Goal: Transaction & Acquisition: Subscribe to service/newsletter

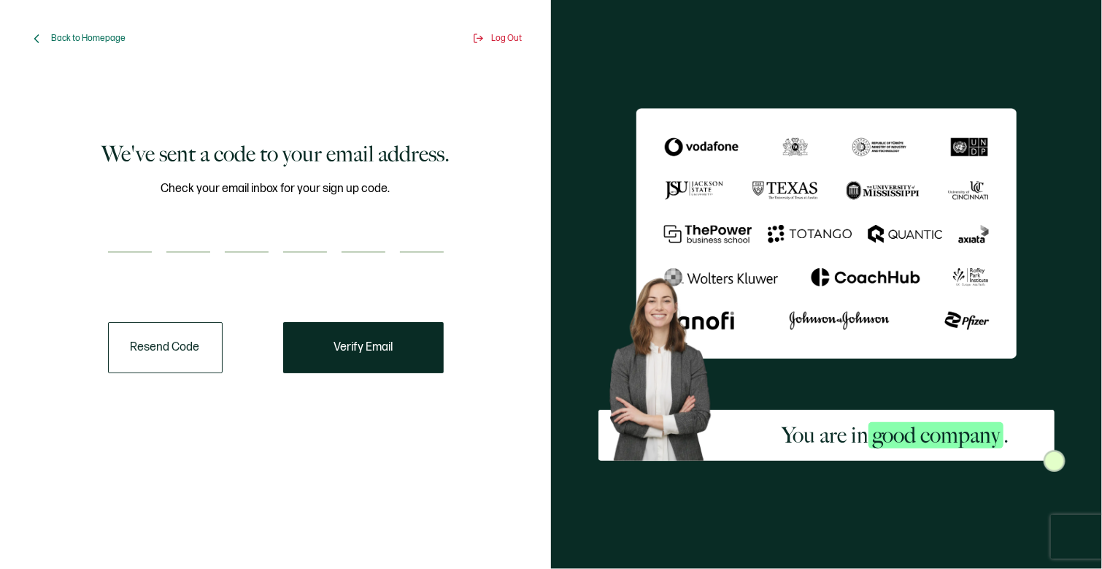
click at [117, 236] on input "number" at bounding box center [130, 237] width 44 height 29
paste input "3"
type input "3"
type input "4"
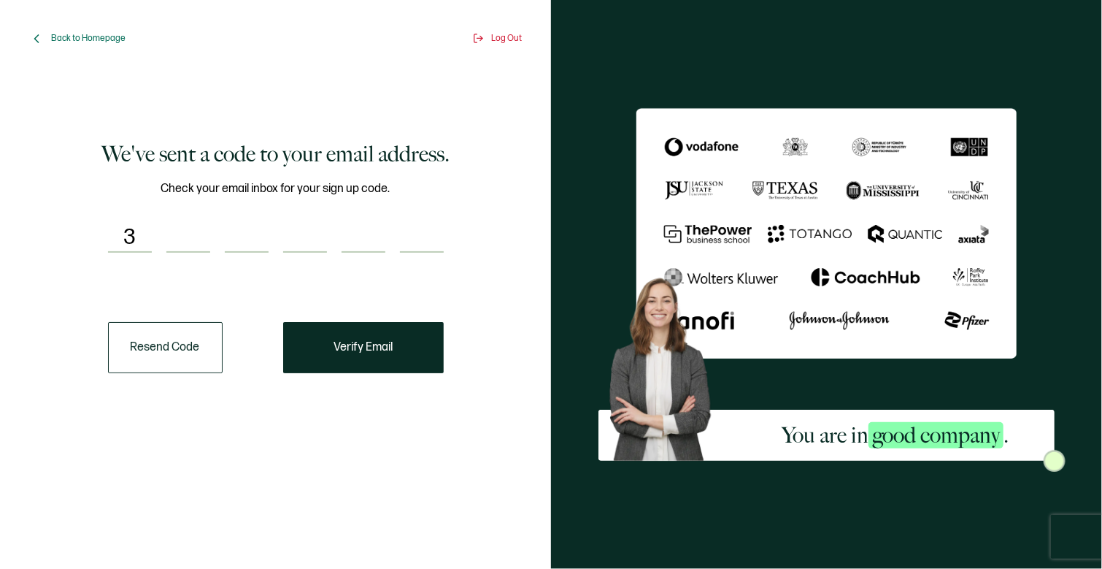
type input "4"
type input "0"
type input "7"
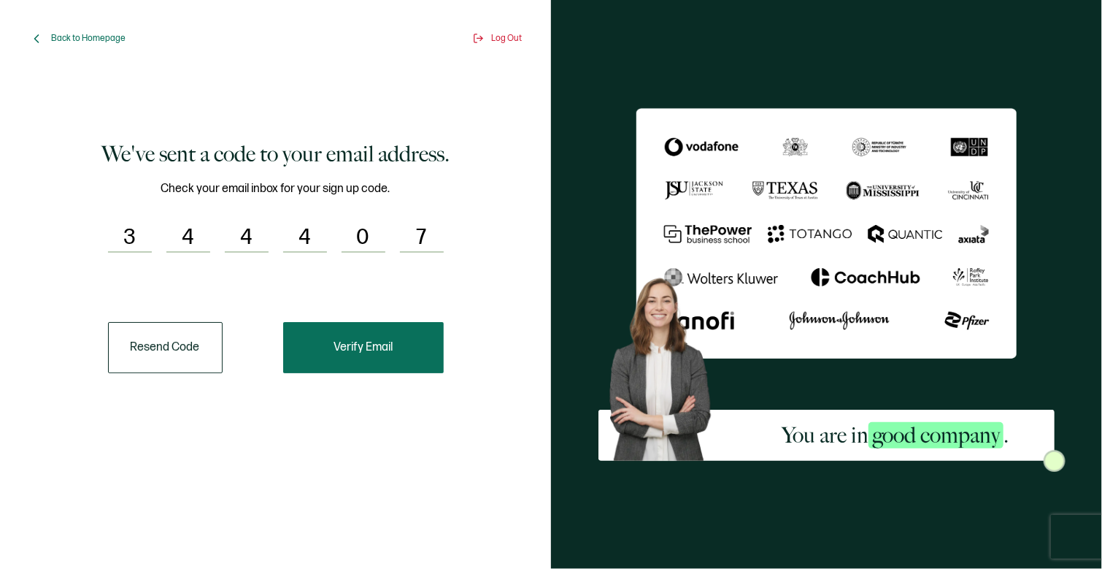
click at [419, 364] on button "Verify Email" at bounding box center [363, 347] width 161 height 51
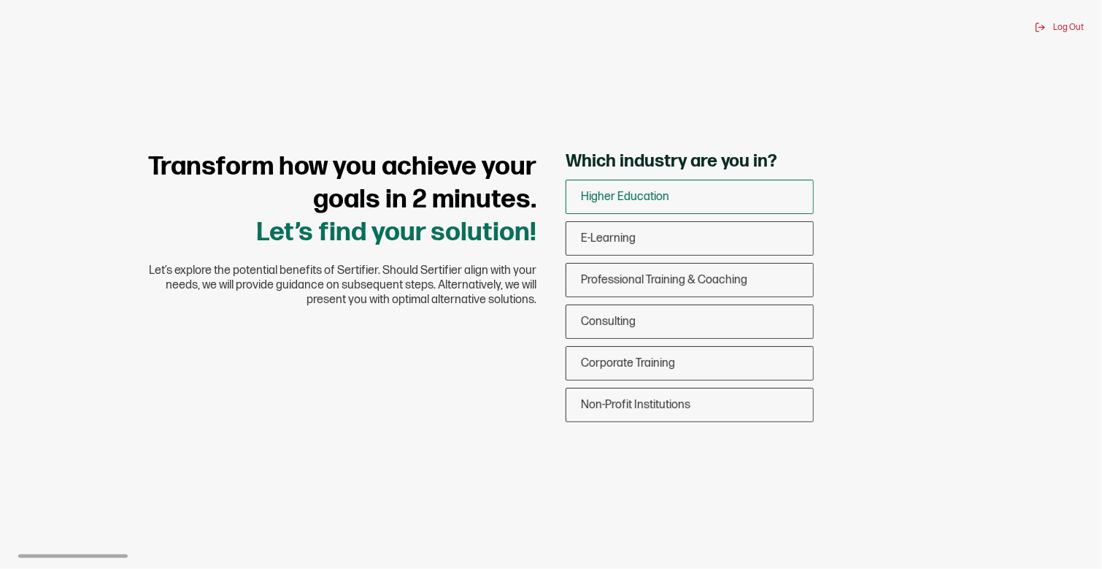
click at [808, 199] on div "Higher Education" at bounding box center [690, 197] width 247 height 34
click at [0, 0] on input "Higher Education" at bounding box center [0, 0] width 0 height 0
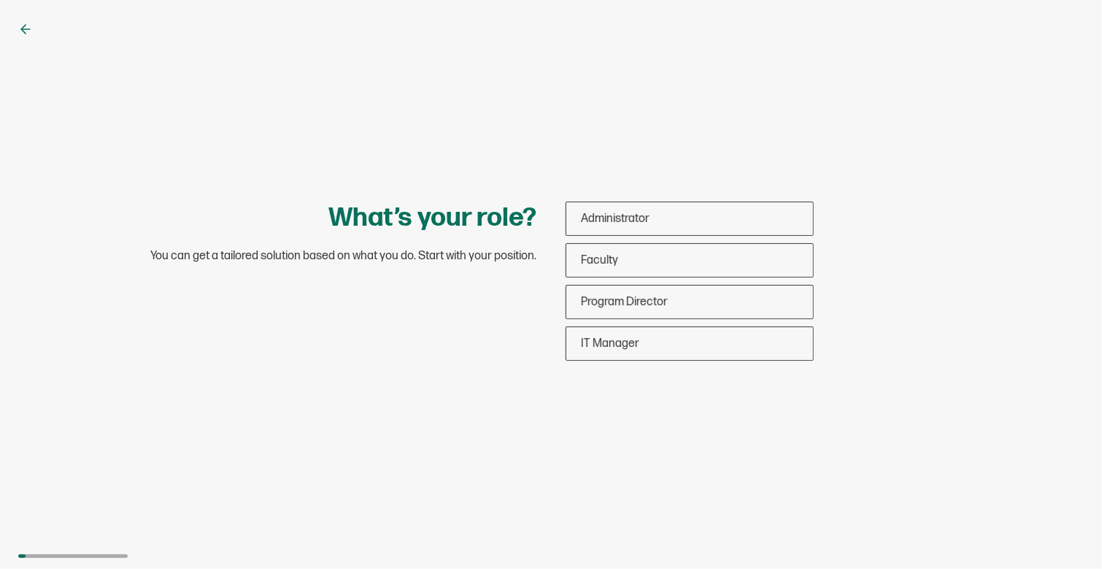
click at [22, 29] on icon at bounding box center [25, 29] width 9 height 0
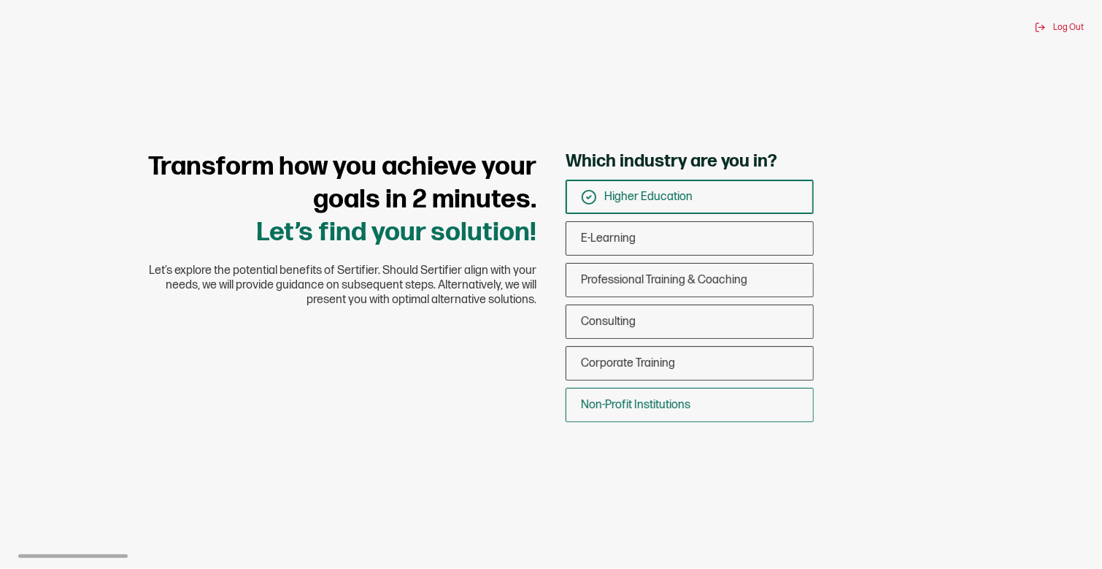
click at [680, 410] on span "Non-Profit Institutions" at bounding box center [636, 405] width 110 height 14
click at [0, 0] on input "Non-Profit Institutions" at bounding box center [0, 0] width 0 height 0
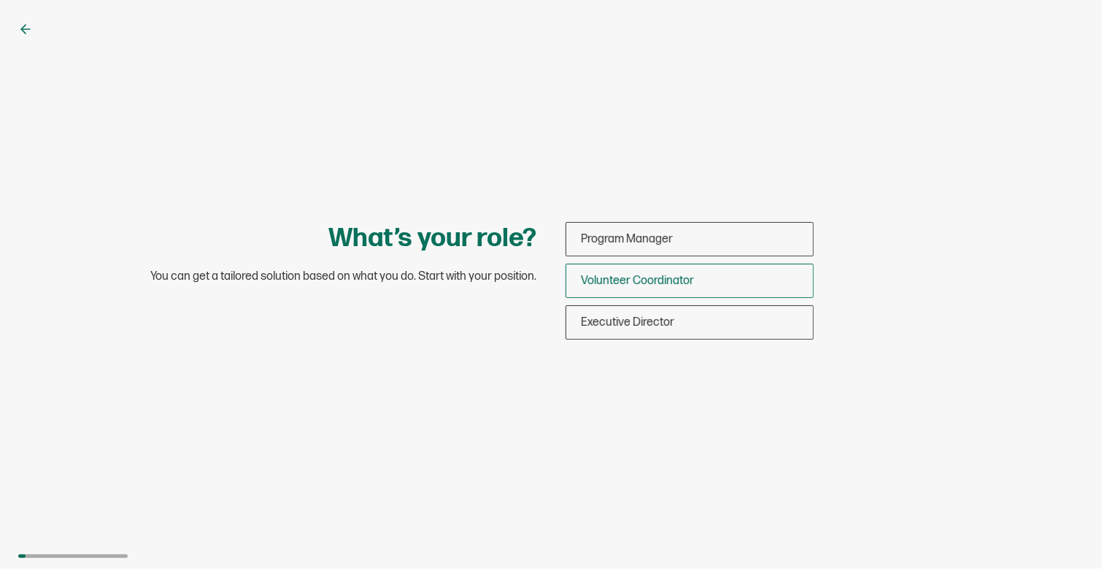
click at [749, 266] on div "Volunteer Coordinator" at bounding box center [690, 281] width 247 height 34
click at [0, 0] on input "Volunteer Coordinator" at bounding box center [0, 0] width 0 height 0
click at [760, 277] on div "Volunteer Coordinator" at bounding box center [690, 281] width 247 height 34
click at [0, 0] on input "Volunteer Coordinator" at bounding box center [0, 0] width 0 height 0
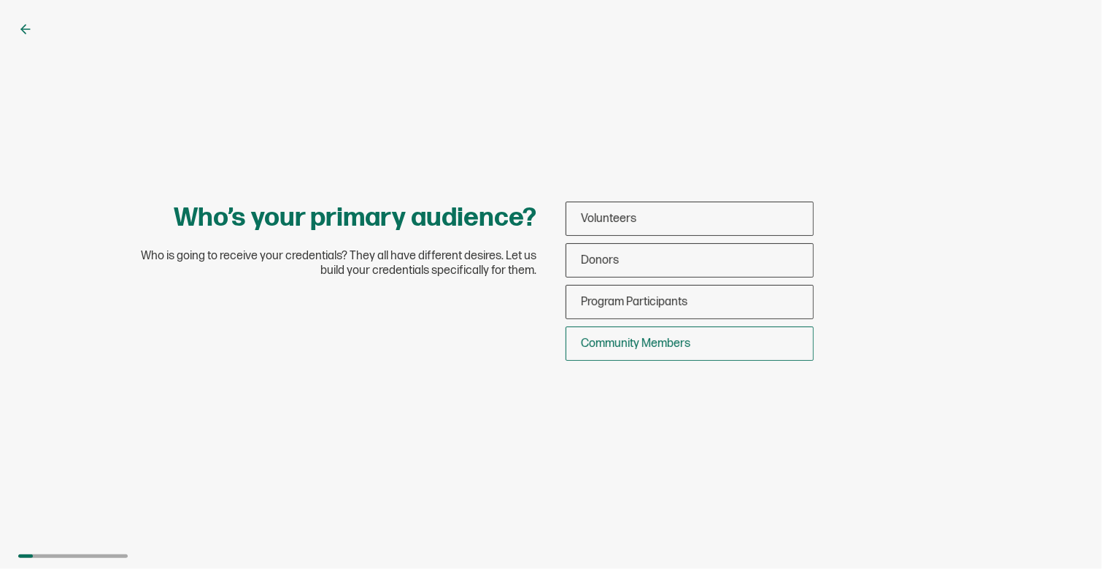
click at [695, 345] on div "Community Members" at bounding box center [690, 343] width 247 height 34
click at [0, 0] on input "Community Members" at bounding box center [0, 0] width 0 height 0
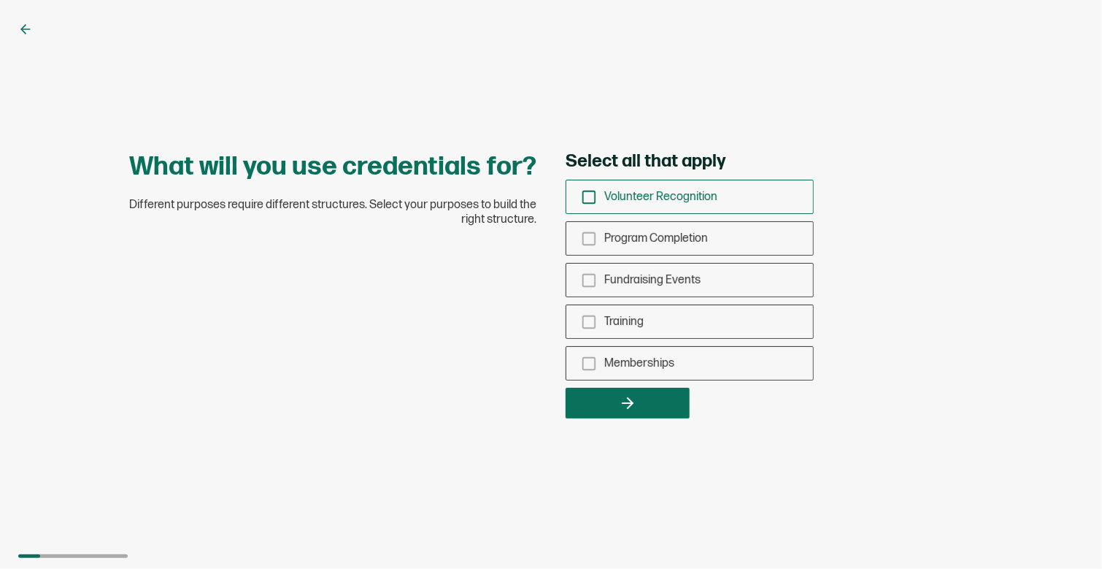
click at [592, 197] on icon "checkbox-group" at bounding box center [589, 197] width 16 height 16
click at [0, 0] on input "Volunteer Recognition" at bounding box center [0, 0] width 0 height 0
click at [597, 239] on div "Program Completion" at bounding box center [690, 238] width 247 height 34
click at [0, 0] on input "Program Completion" at bounding box center [0, 0] width 0 height 0
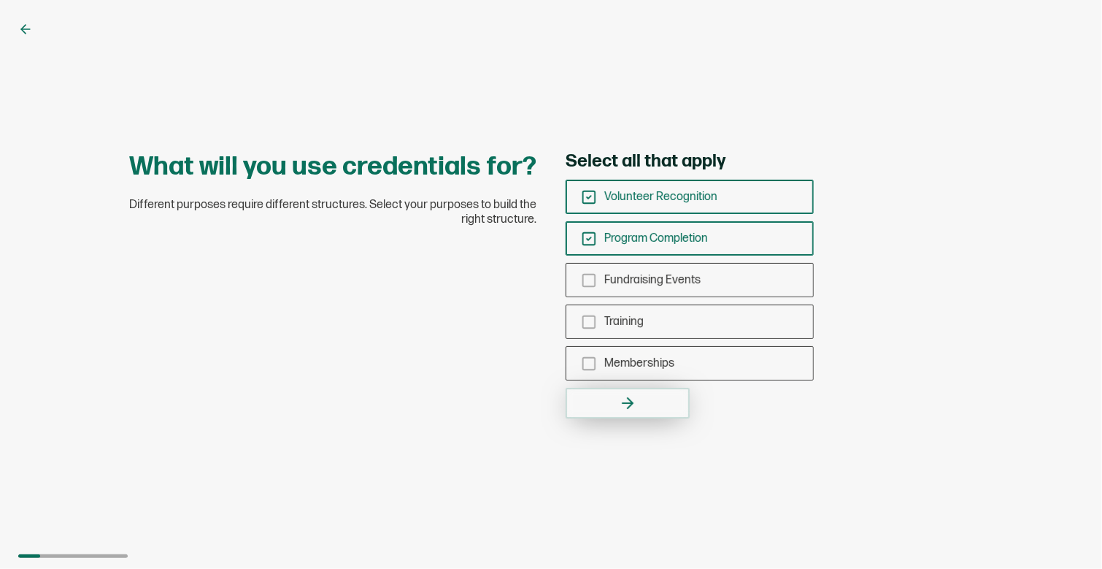
click at [680, 408] on button "button" at bounding box center [628, 403] width 124 height 31
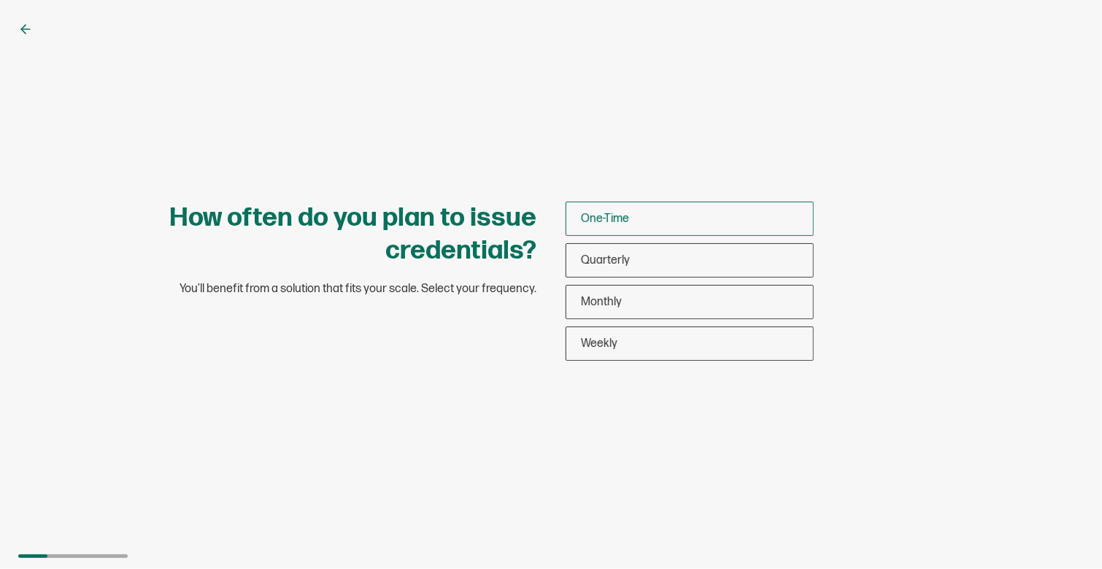
drag, startPoint x: 594, startPoint y: 215, endPoint x: 624, endPoint y: 218, distance: 30.8
click at [594, 215] on span "One-Time" at bounding box center [605, 219] width 48 height 14
click at [0, 0] on input "One-Time" at bounding box center [0, 0] width 0 height 0
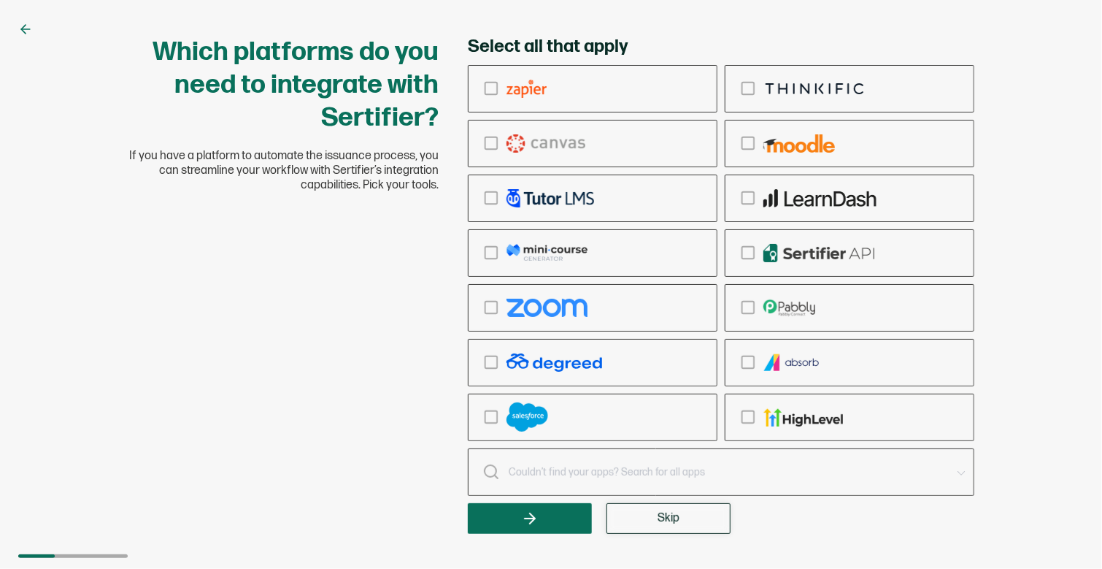
click at [658, 522] on button "Skip" at bounding box center [669, 518] width 124 height 31
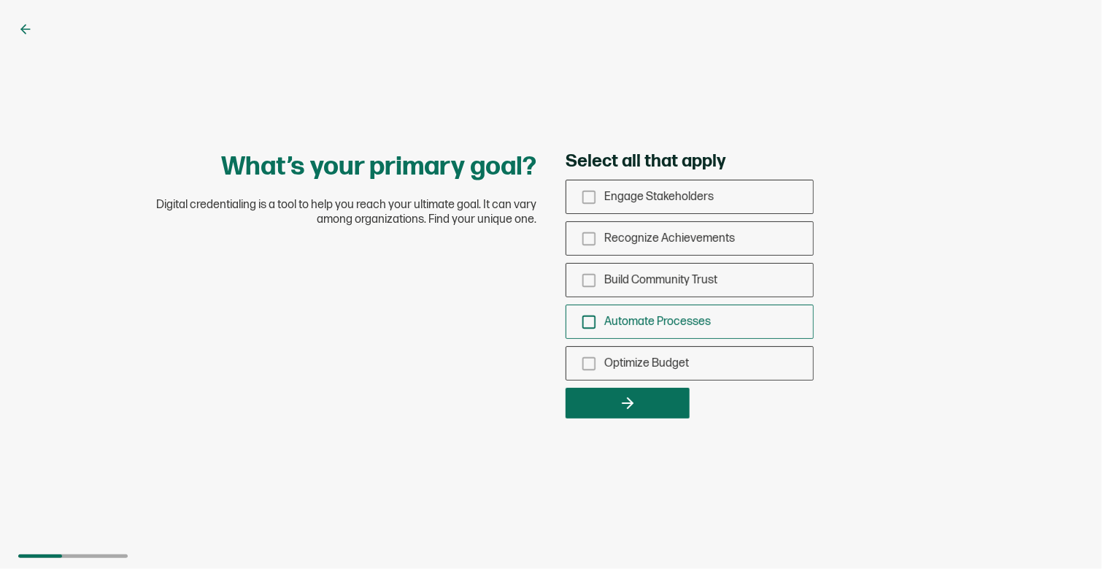
click at [594, 323] on rect "checkbox-group" at bounding box center [589, 321] width 12 height 12
click at [0, 0] on input "Automate Processes" at bounding box center [0, 0] width 0 height 0
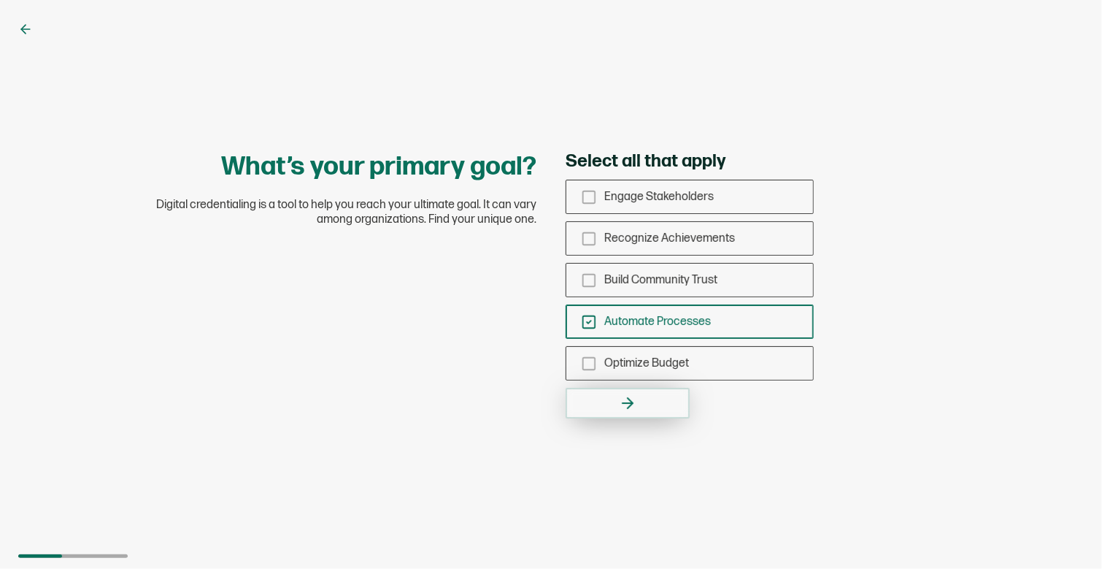
click at [649, 409] on button "button" at bounding box center [628, 403] width 124 height 31
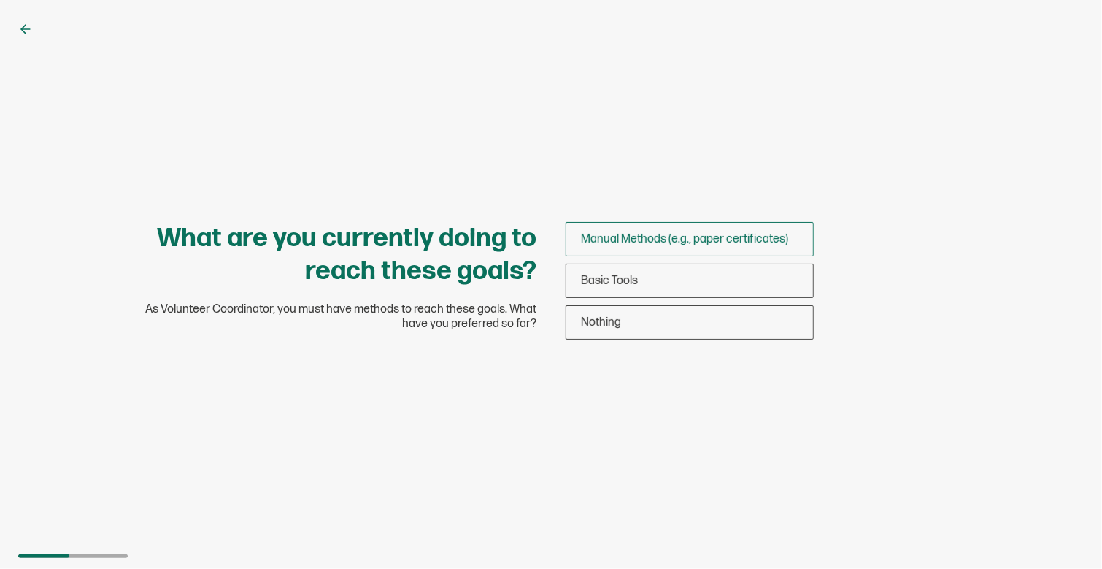
click at [672, 244] on span "Manual Methods (e.g., paper certificates)" at bounding box center [684, 239] width 207 height 14
click at [0, 0] on input "Manual Methods (e.g., paper certificates)" at bounding box center [0, 0] width 0 height 0
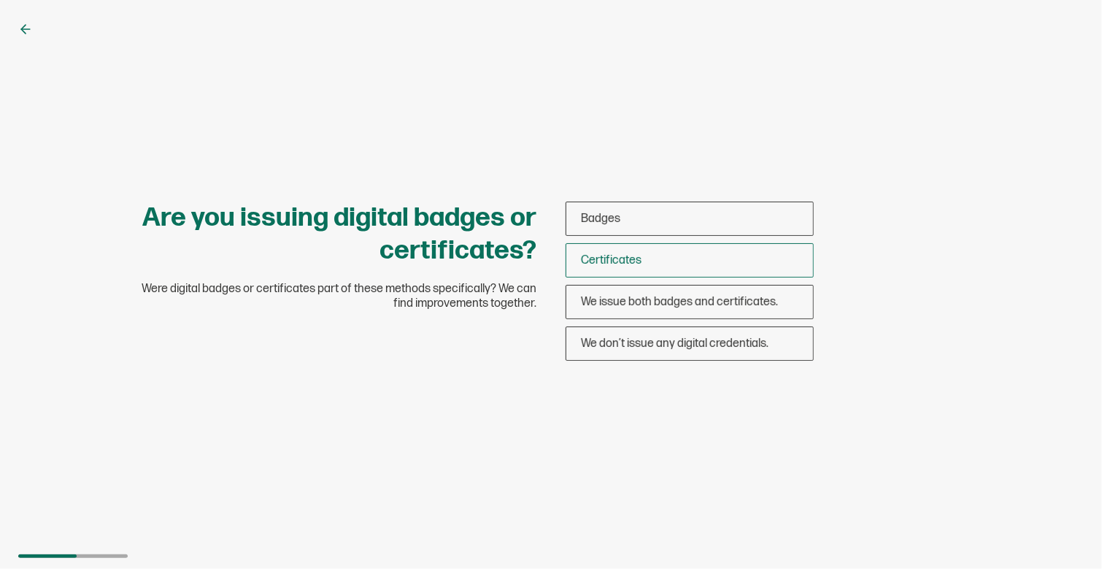
click at [661, 261] on div "Certificates" at bounding box center [690, 260] width 247 height 34
click at [0, 0] on input "Certificates" at bounding box center [0, 0] width 0 height 0
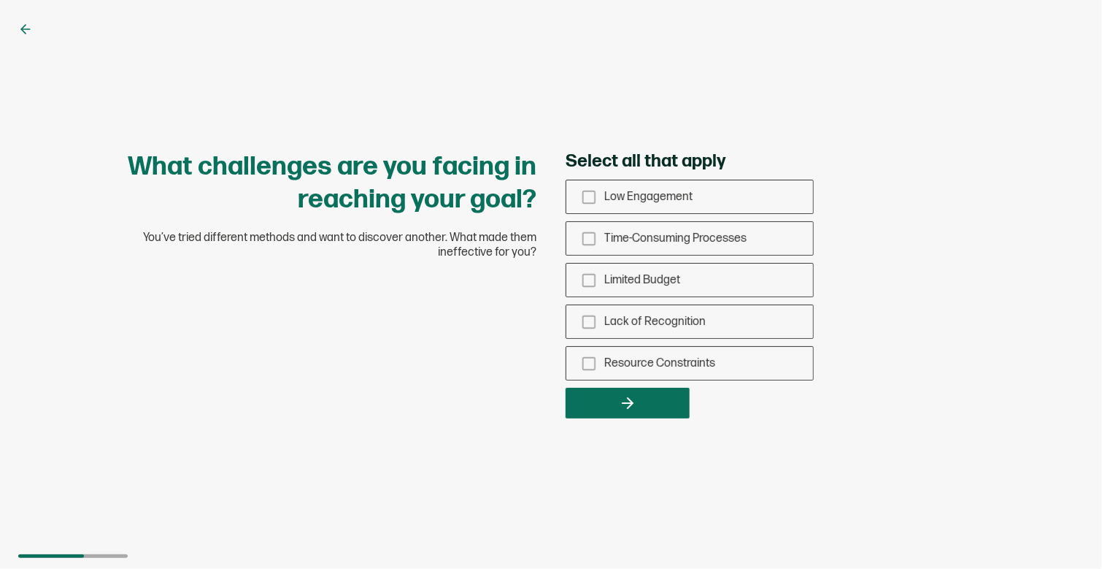
click at [24, 29] on icon at bounding box center [25, 29] width 9 height 0
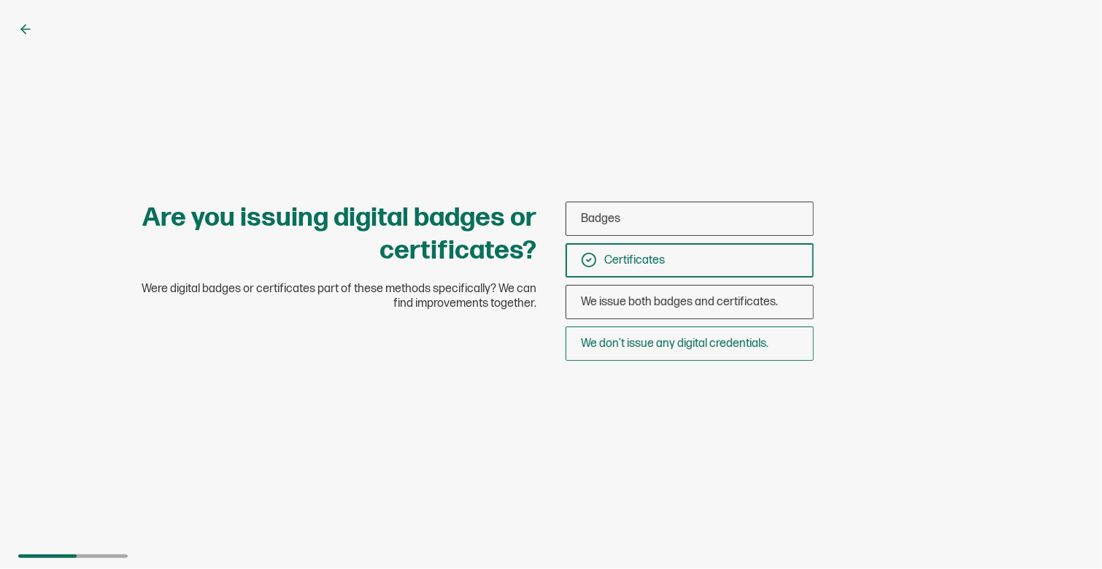
click at [683, 342] on span "We don’t issue any digital credentials." at bounding box center [675, 344] width 188 height 14
click at [0, 0] on input "We don’t issue any digital credentials." at bounding box center [0, 0] width 0 height 0
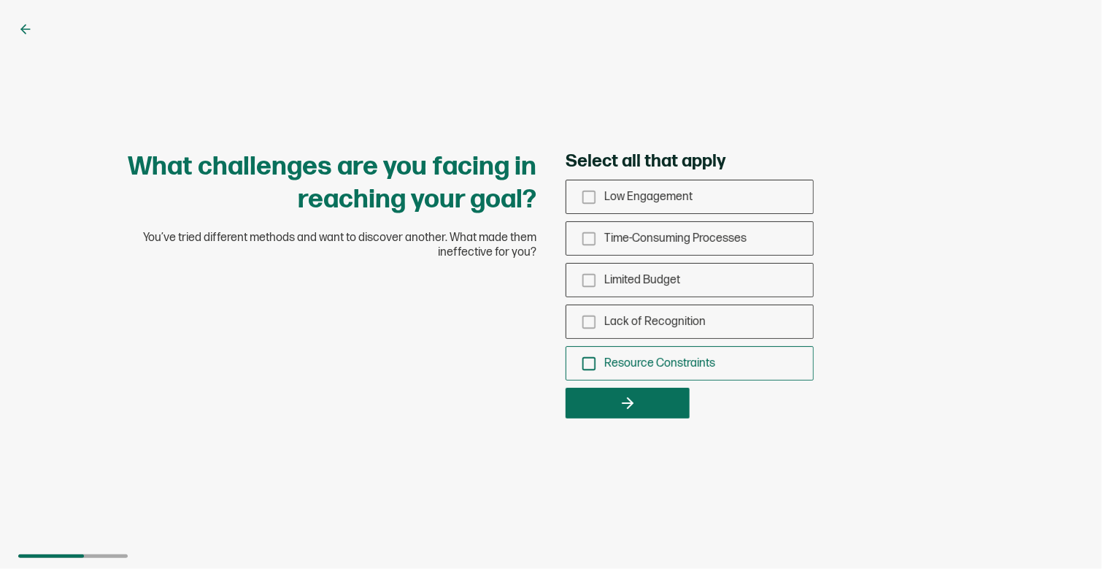
click at [633, 364] on span "Resource Constraints" at bounding box center [660, 363] width 111 height 14
click at [0, 0] on input "Resource Constraints" at bounding box center [0, 0] width 0 height 0
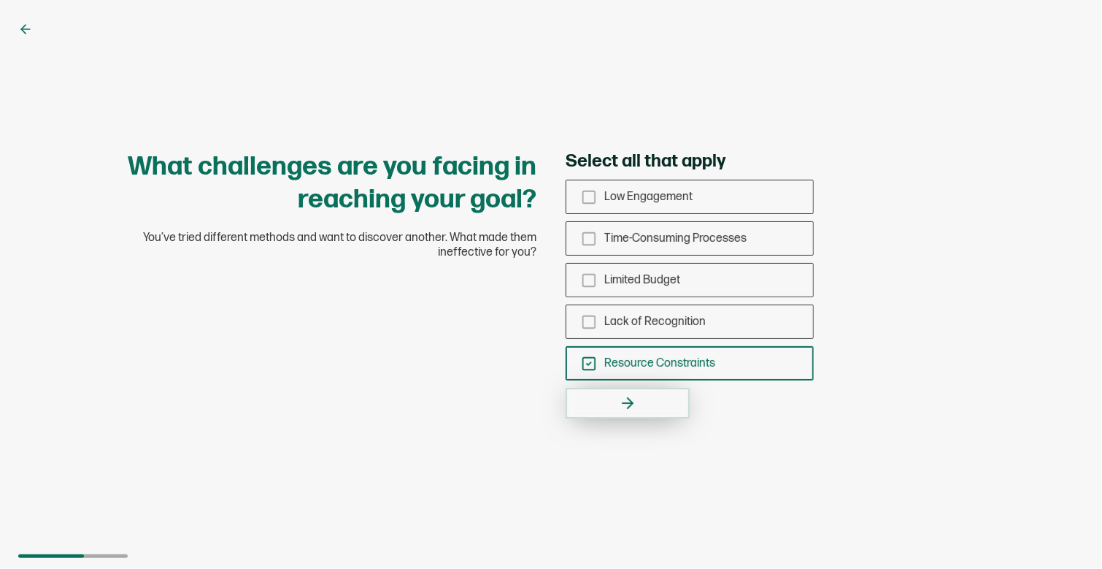
click at [648, 413] on button "button" at bounding box center [628, 403] width 124 height 31
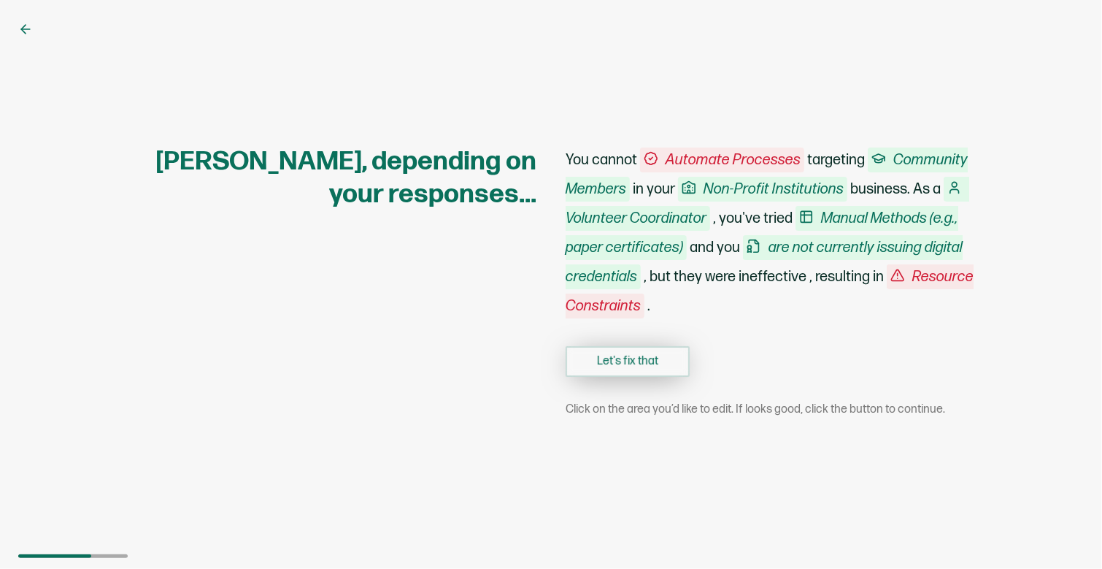
click at [636, 368] on button "Let's fix that" at bounding box center [628, 361] width 124 height 31
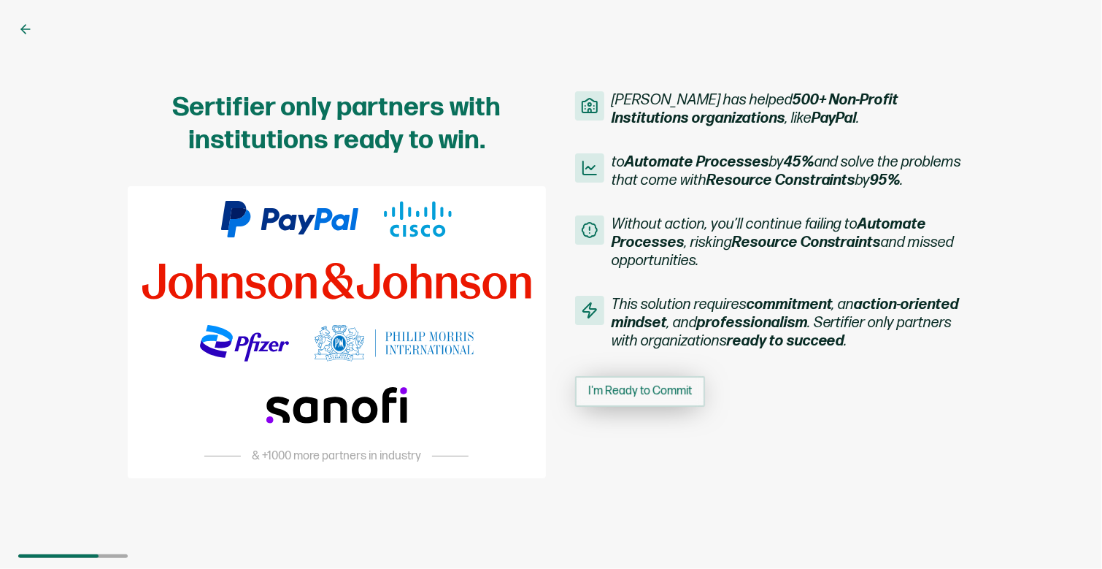
click at [646, 390] on span "I'm Ready to Commit" at bounding box center [640, 392] width 104 height 12
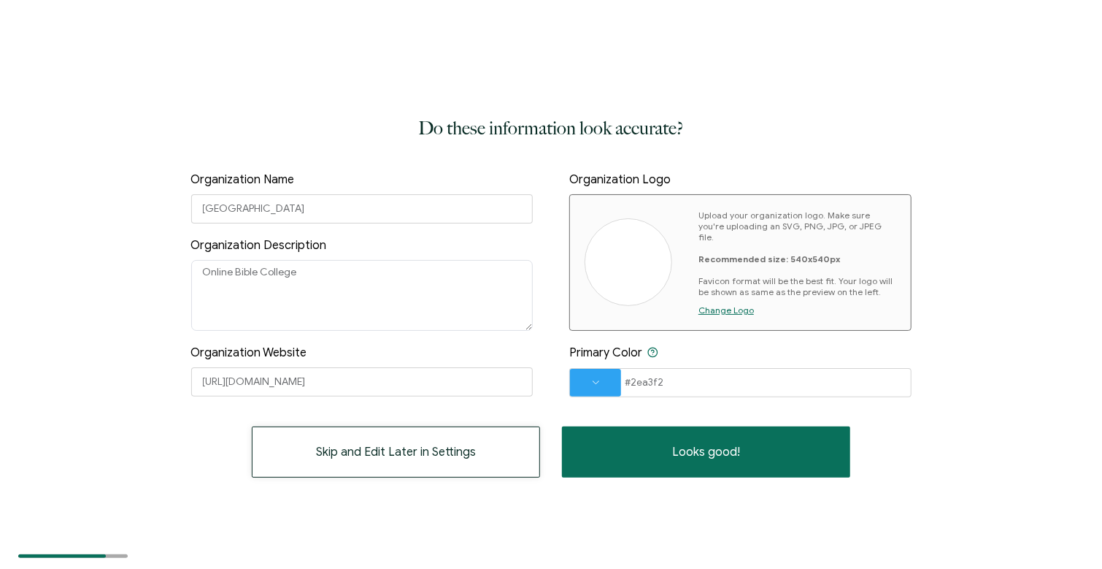
click at [450, 450] on span "Skip and Edit Later in Settings" at bounding box center [396, 452] width 160 height 12
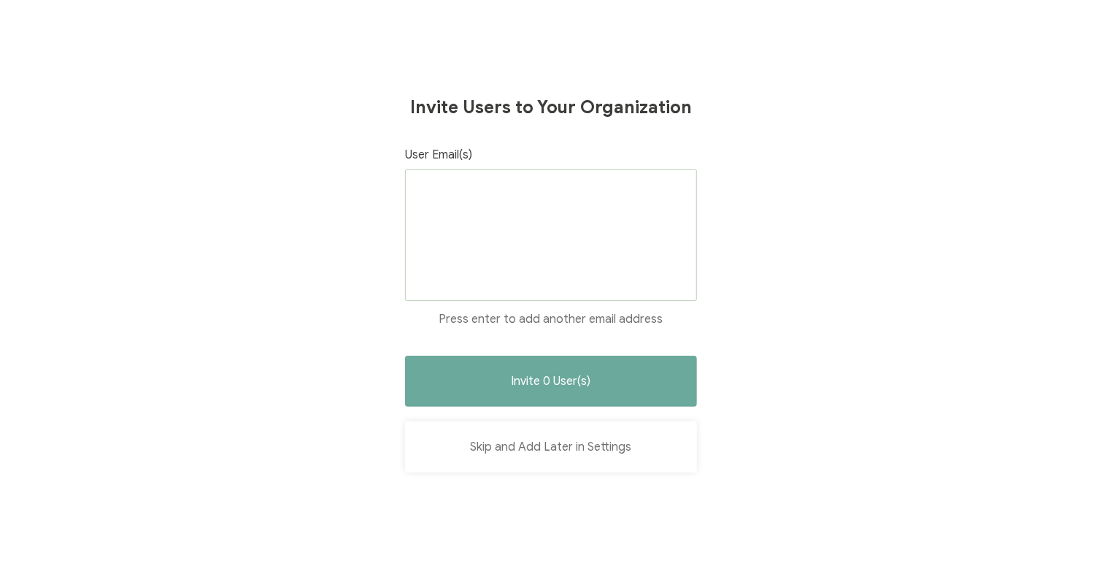
click at [597, 450] on button "Skip and Add Later in Settings" at bounding box center [551, 446] width 292 height 51
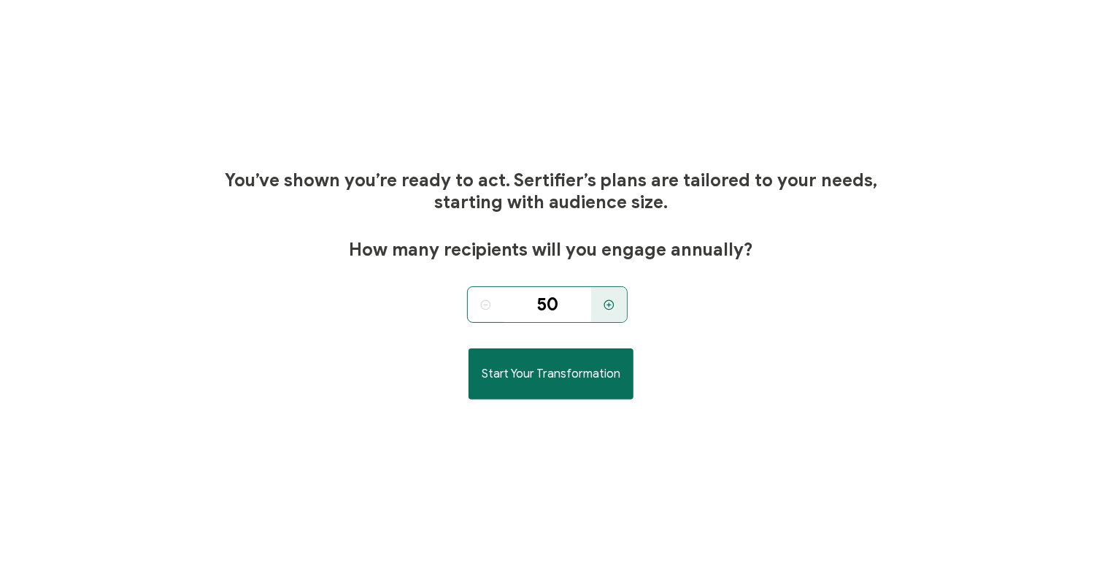
drag, startPoint x: 575, startPoint y: 304, endPoint x: 532, endPoint y: 311, distance: 44.4
click at [532, 311] on input "50" at bounding box center [548, 304] width 88 height 37
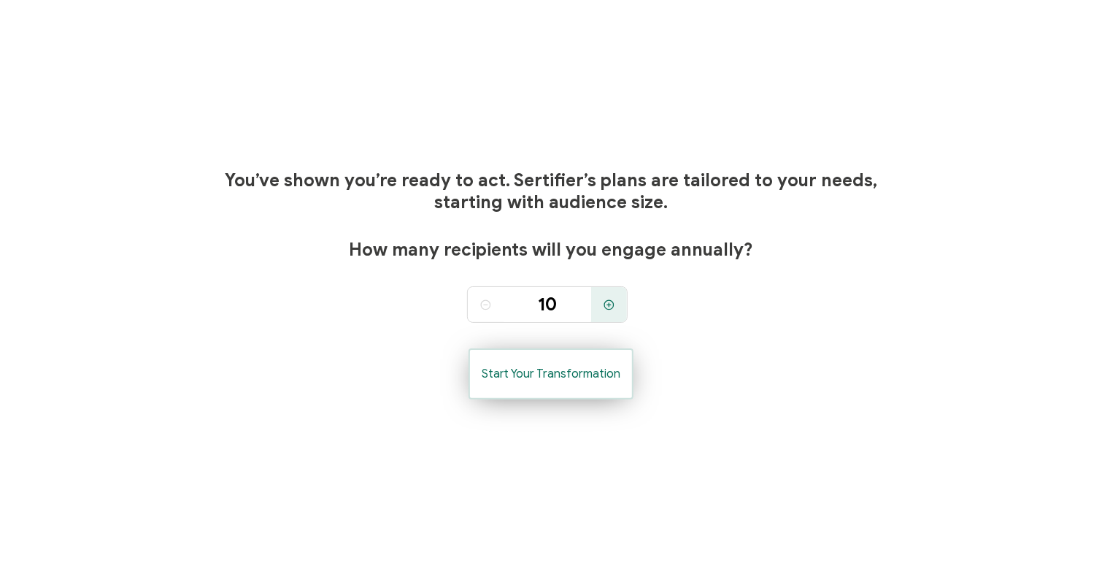
type input "50"
click at [553, 360] on button "Start Your Transformation" at bounding box center [551, 373] width 165 height 51
